Goal: Complete application form: Complete application form

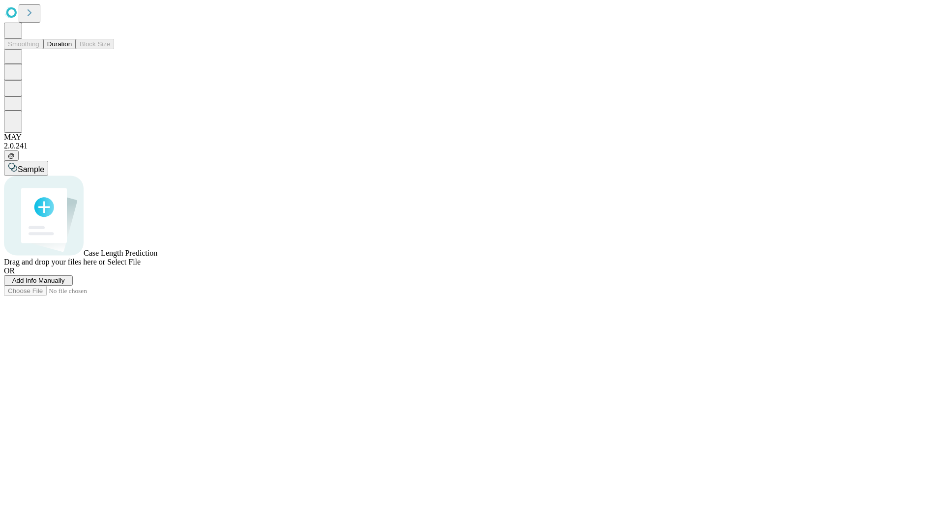
click at [65, 284] on span "Add Info Manually" at bounding box center [38, 280] width 53 height 7
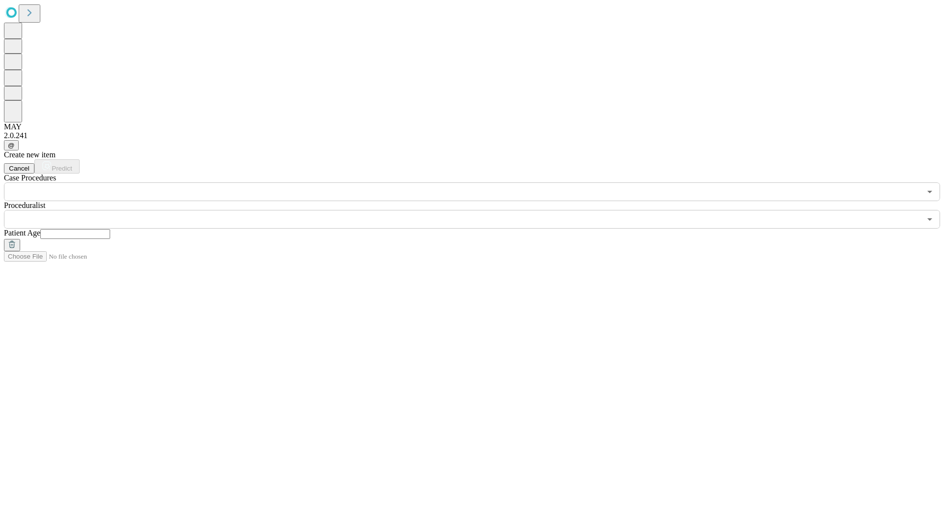
click at [110, 229] on input "text" at bounding box center [75, 234] width 70 height 10
type input "**"
click at [479, 210] on input "text" at bounding box center [462, 219] width 917 height 19
